Goal: Information Seeking & Learning: Learn about a topic

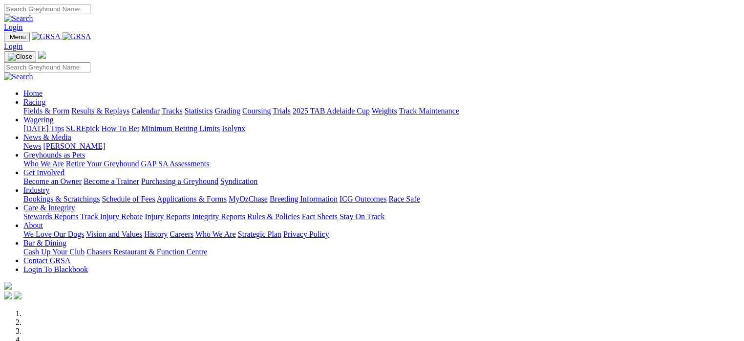
click at [38, 107] on link "Fields & Form" at bounding box center [46, 111] width 46 height 8
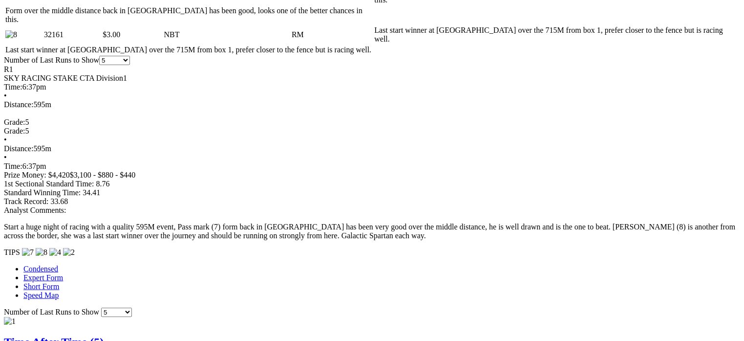
scroll to position [671, 0]
